Goal: Check status

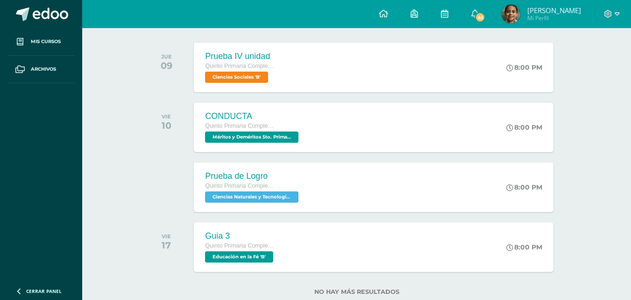
scroll to position [133, 0]
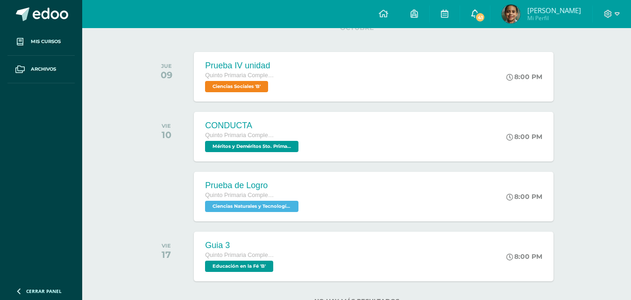
click at [470, 20] on link "41" at bounding box center [475, 14] width 30 height 28
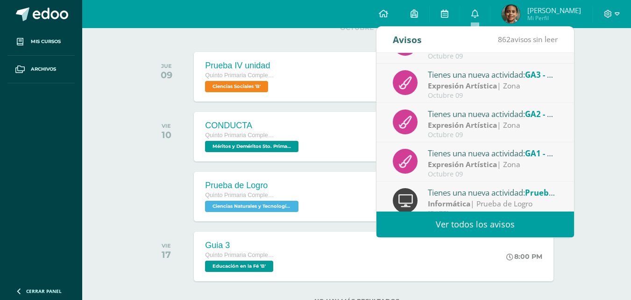
scroll to position [156, 0]
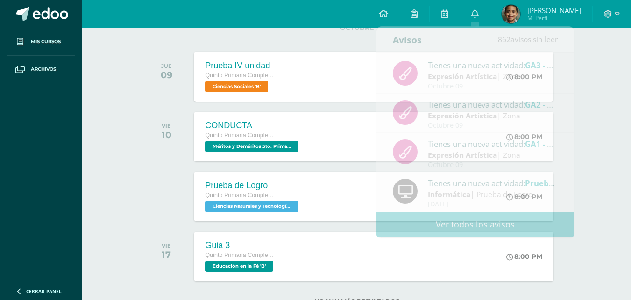
click at [621, 182] on div "Actividades recientes y próximas Tablero Pendientes de entrega Entregadas todas…" at bounding box center [356, 114] width 549 height 439
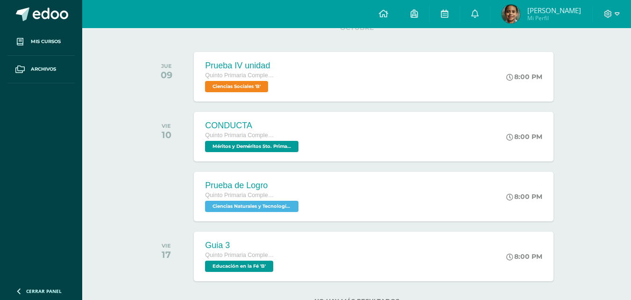
click at [560, 14] on span "[PERSON_NAME]" at bounding box center [555, 10] width 54 height 9
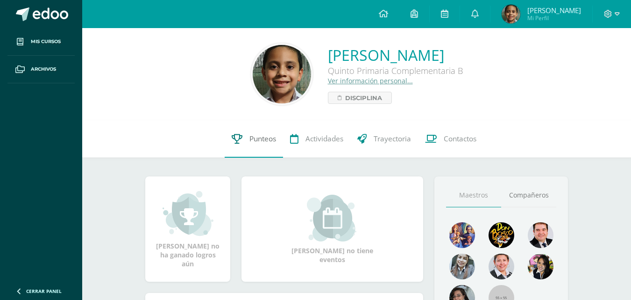
click at [270, 139] on span "Punteos" at bounding box center [263, 139] width 27 height 10
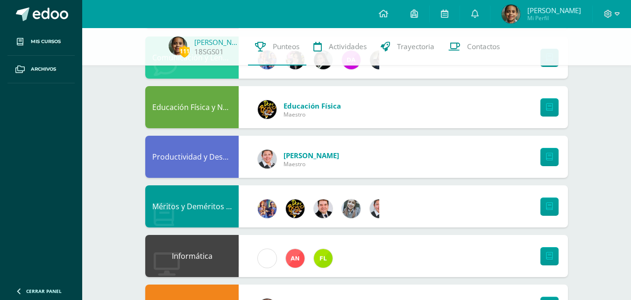
scroll to position [508, 0]
